Goal: Task Accomplishment & Management: Complete application form

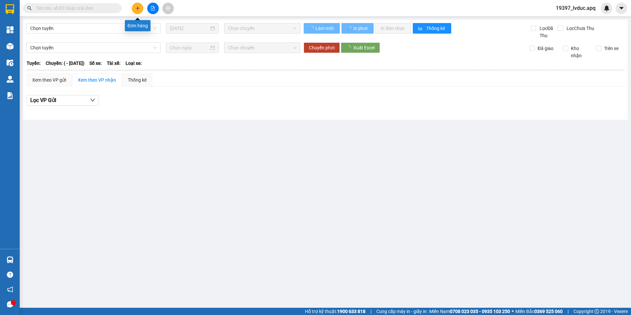
click at [137, 7] on icon "plus" at bounding box center [137, 8] width 5 height 5
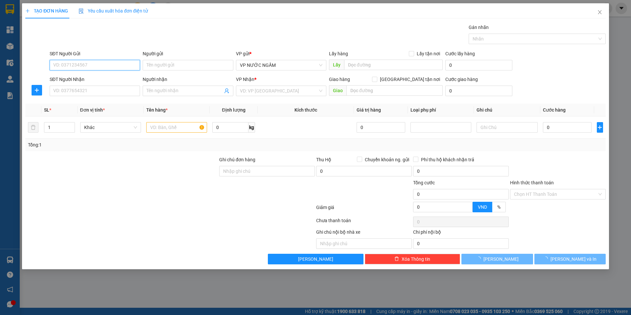
click at [68, 62] on input "SĐT Người Gửi" at bounding box center [95, 65] width 90 height 11
drag, startPoint x: 71, startPoint y: 63, endPoint x: 79, endPoint y: 62, distance: 7.6
click at [71, 63] on input "SĐT Người Gửi" at bounding box center [95, 65] width 90 height 11
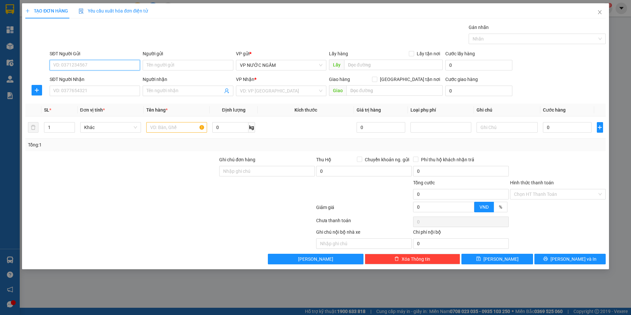
click at [79, 61] on input "SĐT Người Gửi" at bounding box center [95, 65] width 90 height 11
type input "0904965123"
click at [87, 92] on input "SĐT Người Nhận" at bounding box center [95, 91] width 90 height 11
click at [105, 65] on input "0904965123" at bounding box center [95, 65] width 90 height 11
click at [78, 94] on input "SĐT Người Nhận" at bounding box center [95, 91] width 90 height 11
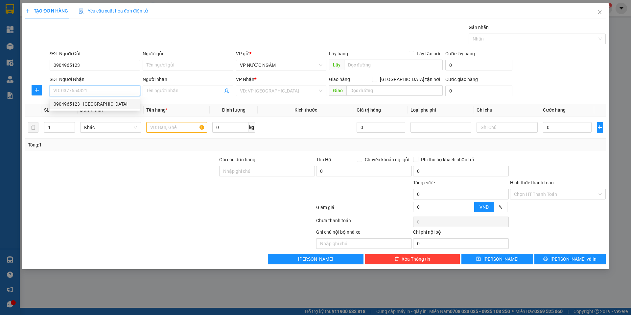
click at [65, 90] on input "SĐT Người Nhận" at bounding box center [95, 91] width 90 height 11
type input "0904934222"
click at [162, 92] on input "Người nhận" at bounding box center [185, 90] width 76 height 7
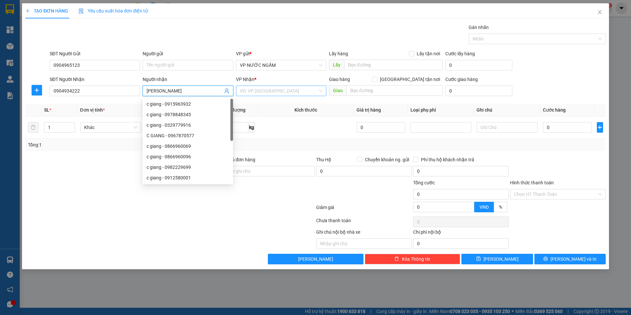
type input "[PERSON_NAME]"
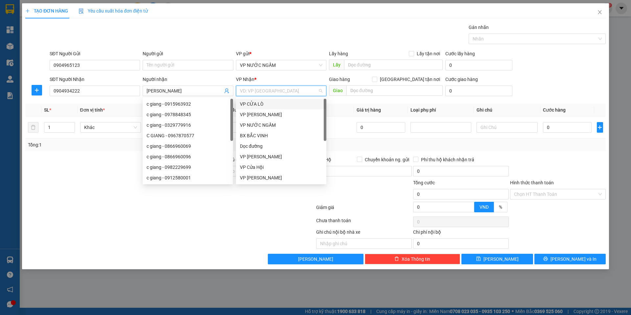
click at [258, 88] on input "search" at bounding box center [279, 91] width 78 height 10
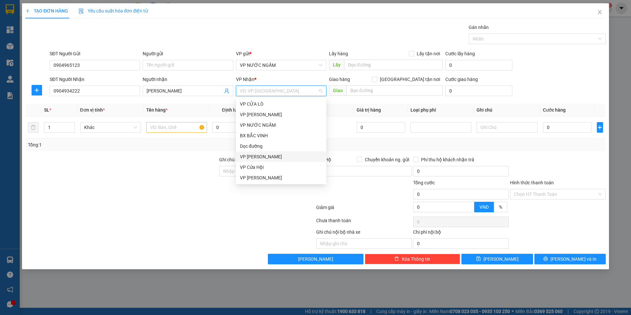
click at [257, 157] on div "VP [PERSON_NAME]" at bounding box center [281, 156] width 83 height 7
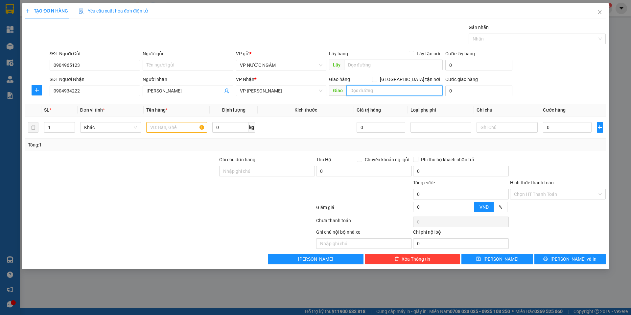
click at [384, 92] on input "text" at bounding box center [395, 90] width 96 height 11
type input "vp"
drag, startPoint x: 158, startPoint y: 199, endPoint x: 154, endPoint y: 158, distance: 41.6
click at [157, 198] on div at bounding box center [122, 190] width 194 height 23
click at [163, 123] on input "text" at bounding box center [176, 127] width 61 height 11
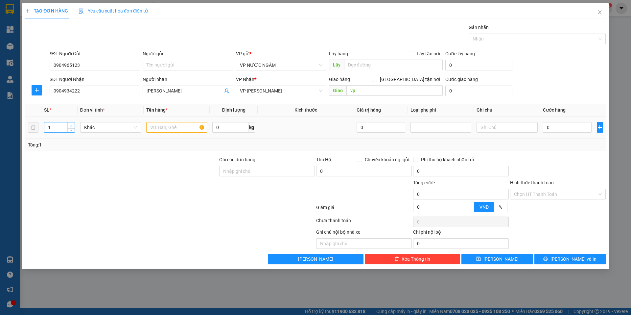
type input "2"
click at [71, 124] on span "up" at bounding box center [71, 126] width 4 height 4
click at [156, 130] on input "text" at bounding box center [176, 127] width 61 height 11
type input "qa"
click at [573, 131] on input "0" at bounding box center [567, 127] width 49 height 11
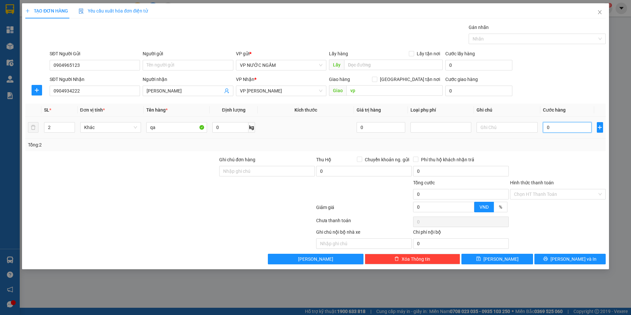
type input "8"
type input "80"
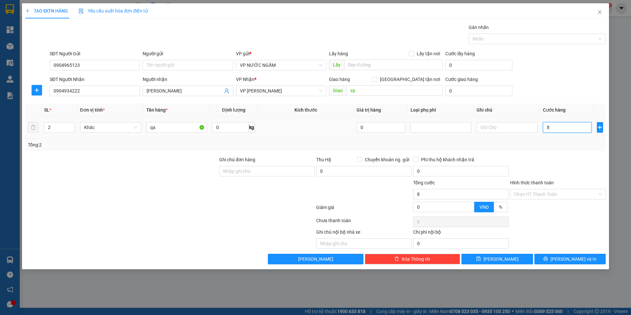
type input "80"
type input "80.000"
click at [523, 167] on div at bounding box center [558, 167] width 97 height 23
click at [547, 192] on input "Hình thức thanh toán" at bounding box center [555, 194] width 83 height 10
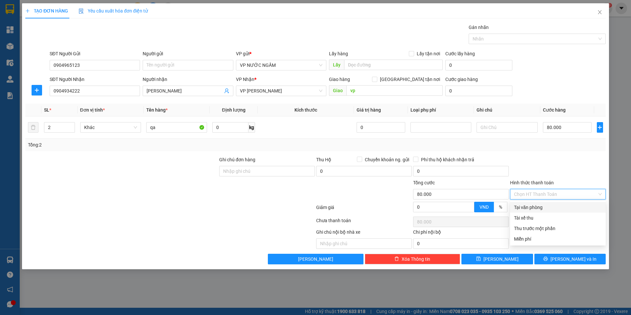
click at [548, 204] on div "Tại văn phòng" at bounding box center [558, 207] width 88 height 7
type input "0"
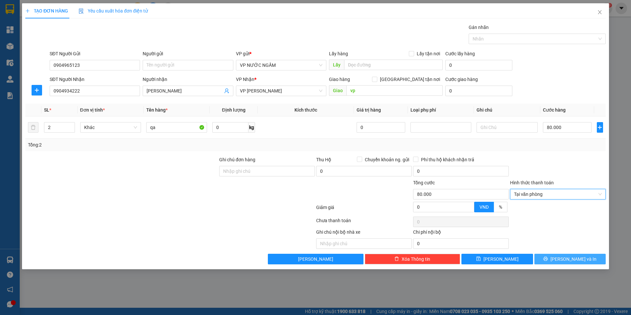
click at [554, 258] on button "[PERSON_NAME] và In" at bounding box center [570, 259] width 71 height 11
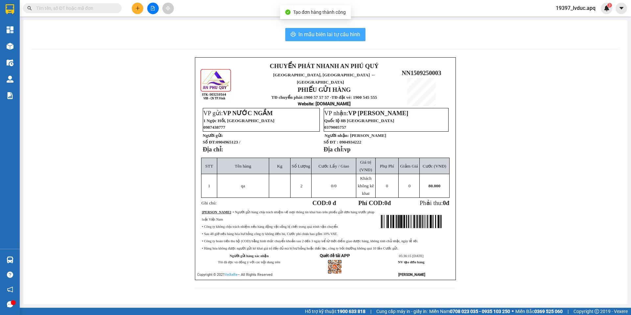
click at [344, 38] on span "In mẫu biên lai tự cấu hình" at bounding box center [330, 34] width 62 height 8
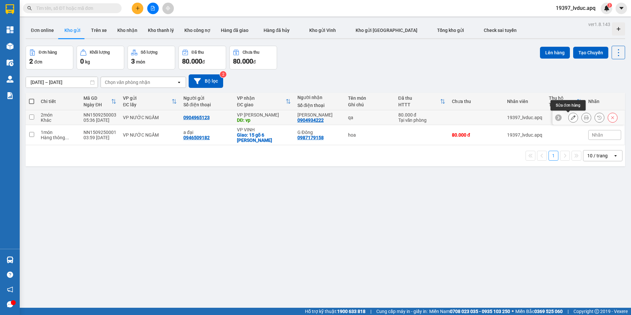
click at [571, 118] on icon at bounding box center [573, 117] width 5 height 5
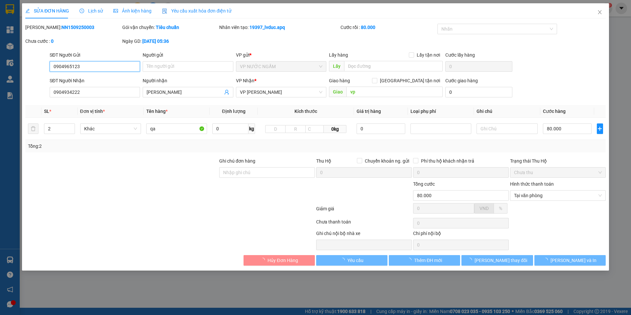
type input "0904965123"
type input "0904934222"
type input "[PERSON_NAME]"
type input "vp"
type input "80.000"
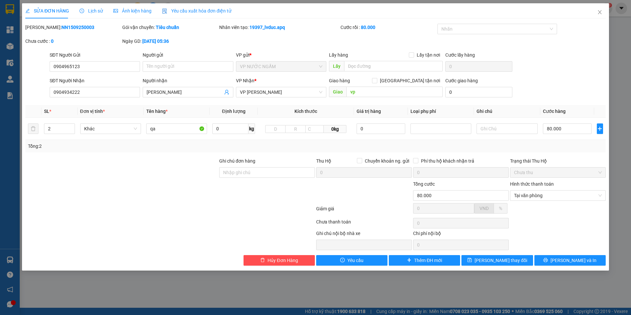
click at [560, 266] on div "SỬA ĐƠN HÀNG Lịch sử Ảnh kiện hàng Yêu cầu xuất hóa đơn điện tử Total Paid Fee …" at bounding box center [315, 136] width 587 height 267
click at [560, 264] on button "[PERSON_NAME] và In" at bounding box center [570, 260] width 71 height 11
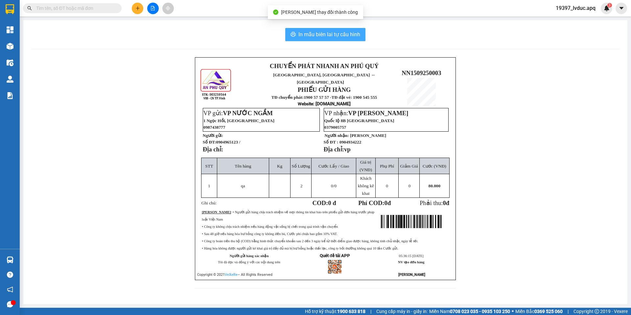
click at [316, 38] on span "In mẫu biên lai tự cấu hình" at bounding box center [330, 34] width 62 height 8
